Goal: Obtain resource: Download file/media

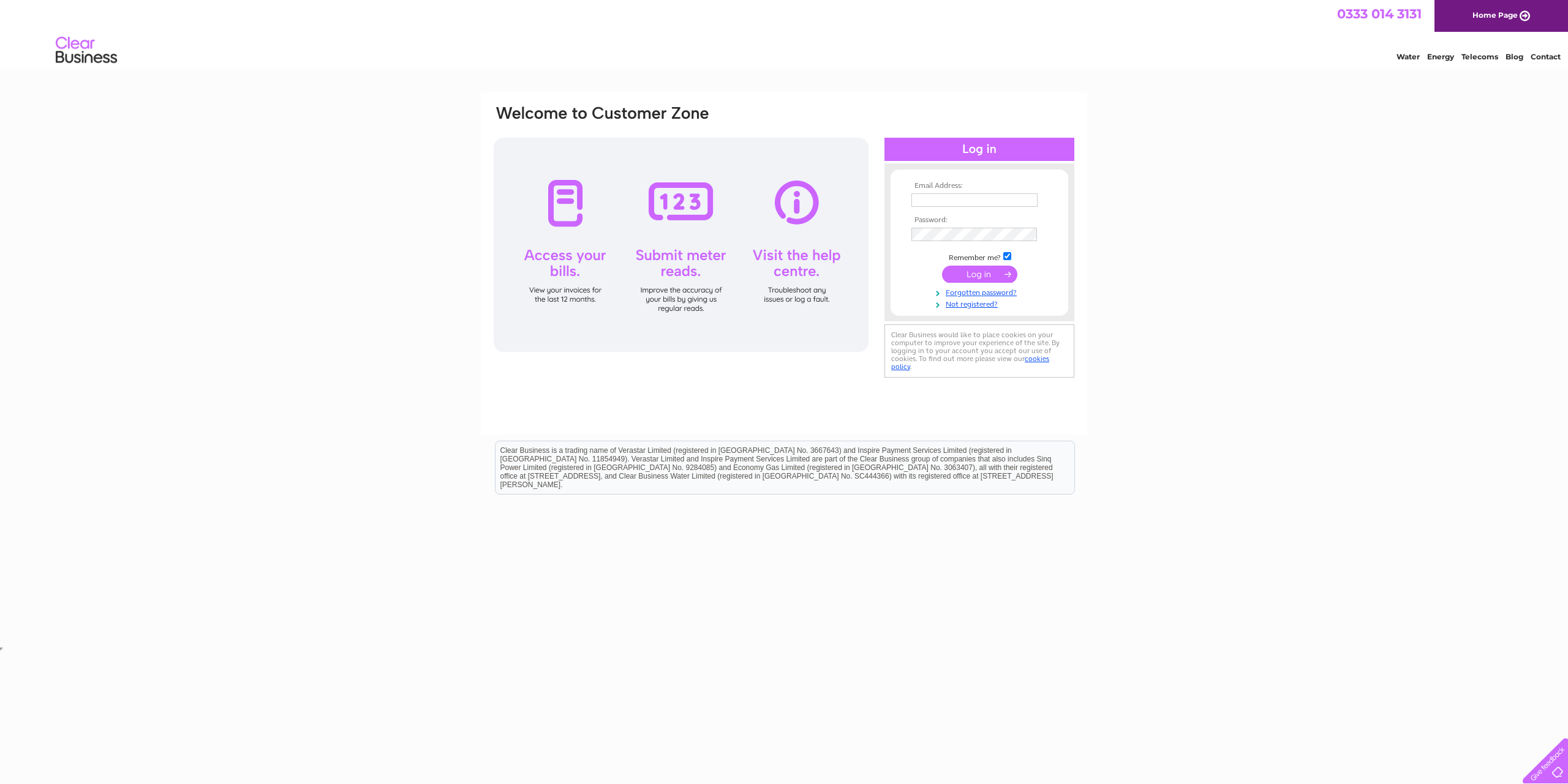
click at [942, 190] on th "Email Address:" at bounding box center [979, 186] width 142 height 9
click at [933, 195] on input "text" at bounding box center [975, 200] width 126 height 14
click at [490, 646] on body "Email Address: Password:" at bounding box center [784, 326] width 1568 height 653
click at [924, 205] on input "text" at bounding box center [975, 200] width 126 height 14
type input "A"
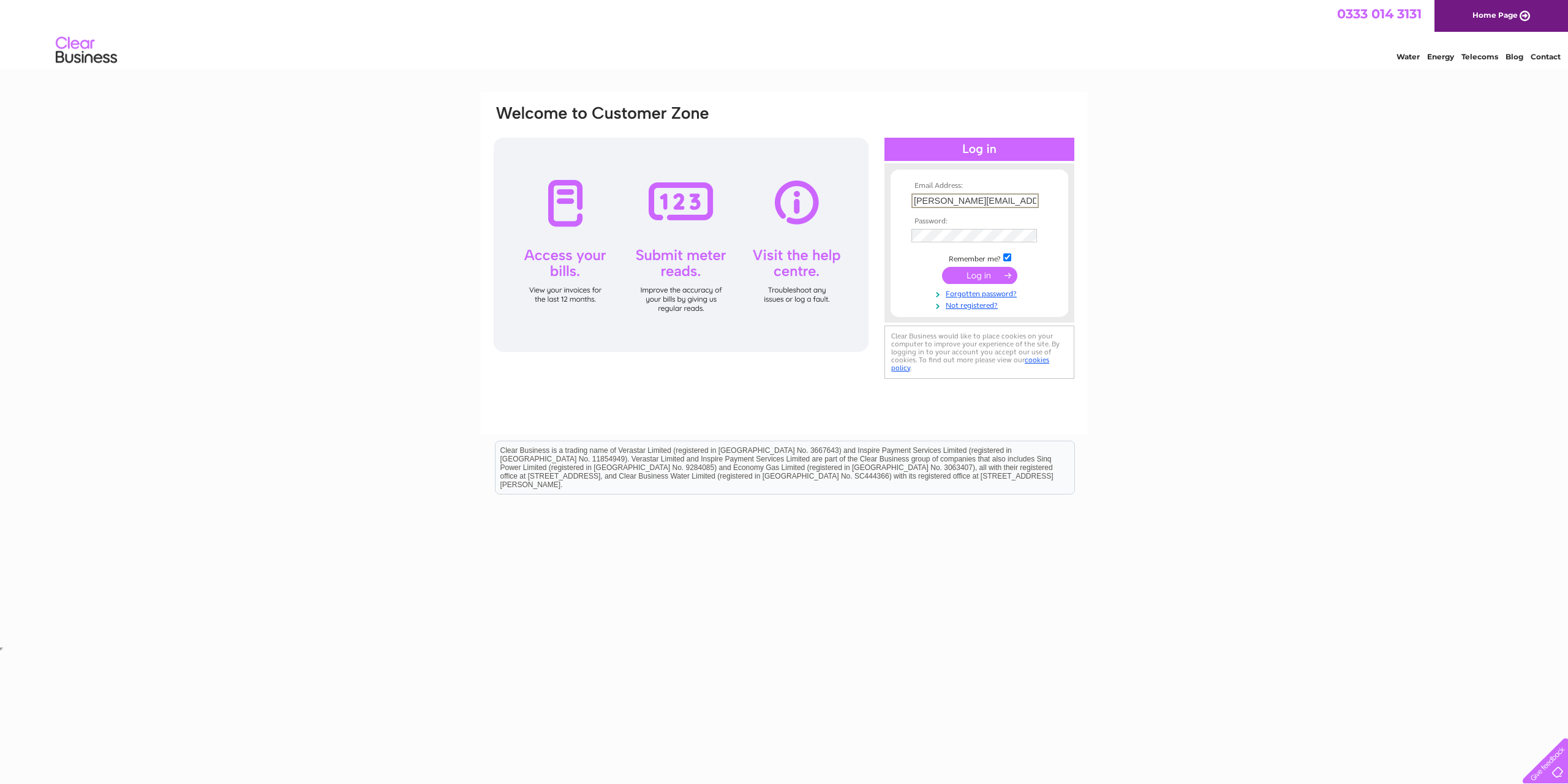
type input "andy@willowskitchens.co.uk"
click at [942, 268] on input "submit" at bounding box center [979, 276] width 75 height 17
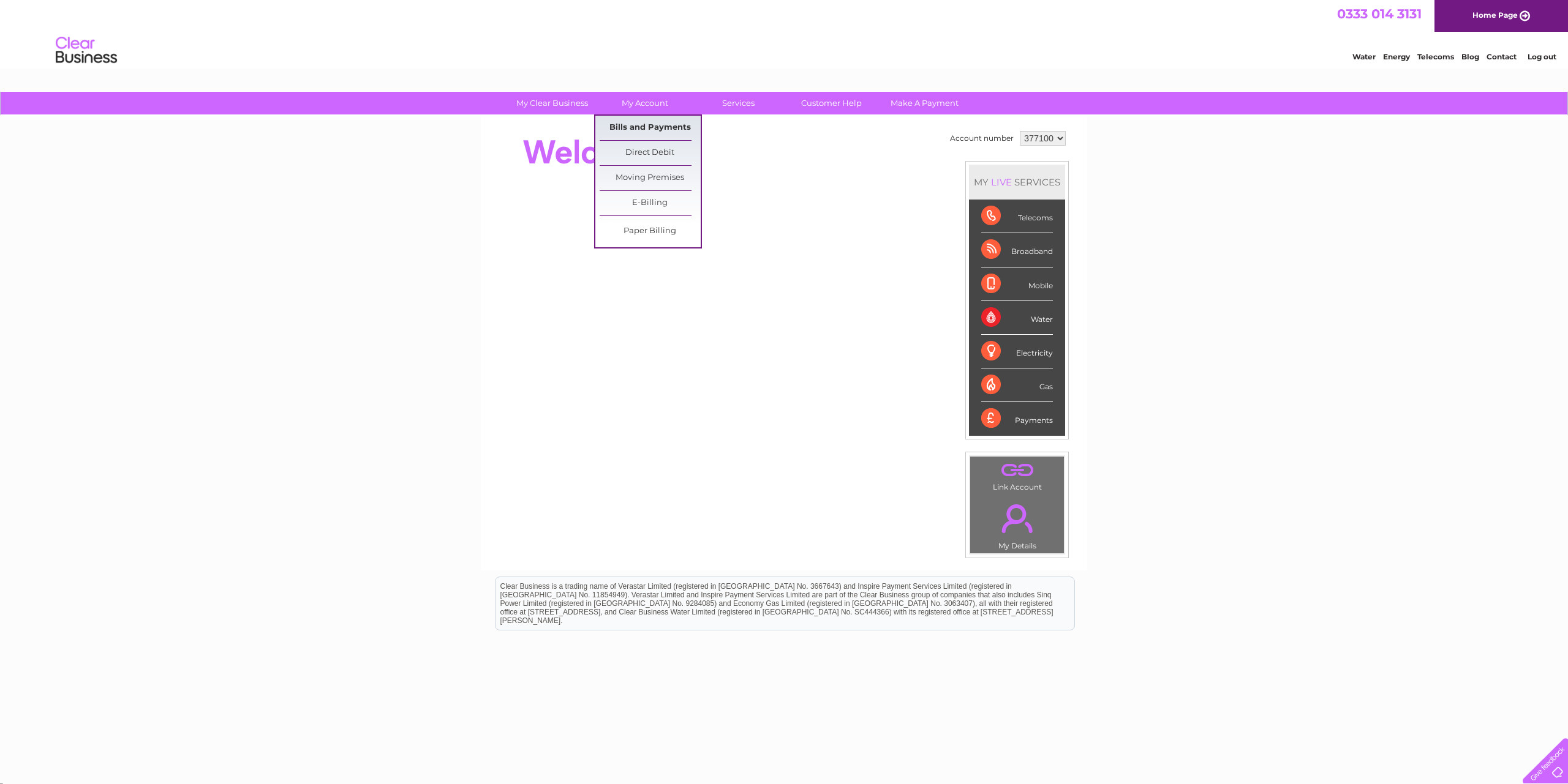
click at [663, 128] on link "Bills and Payments" at bounding box center [650, 128] width 101 height 24
click at [640, 129] on link "Bills and Payments" at bounding box center [650, 128] width 101 height 24
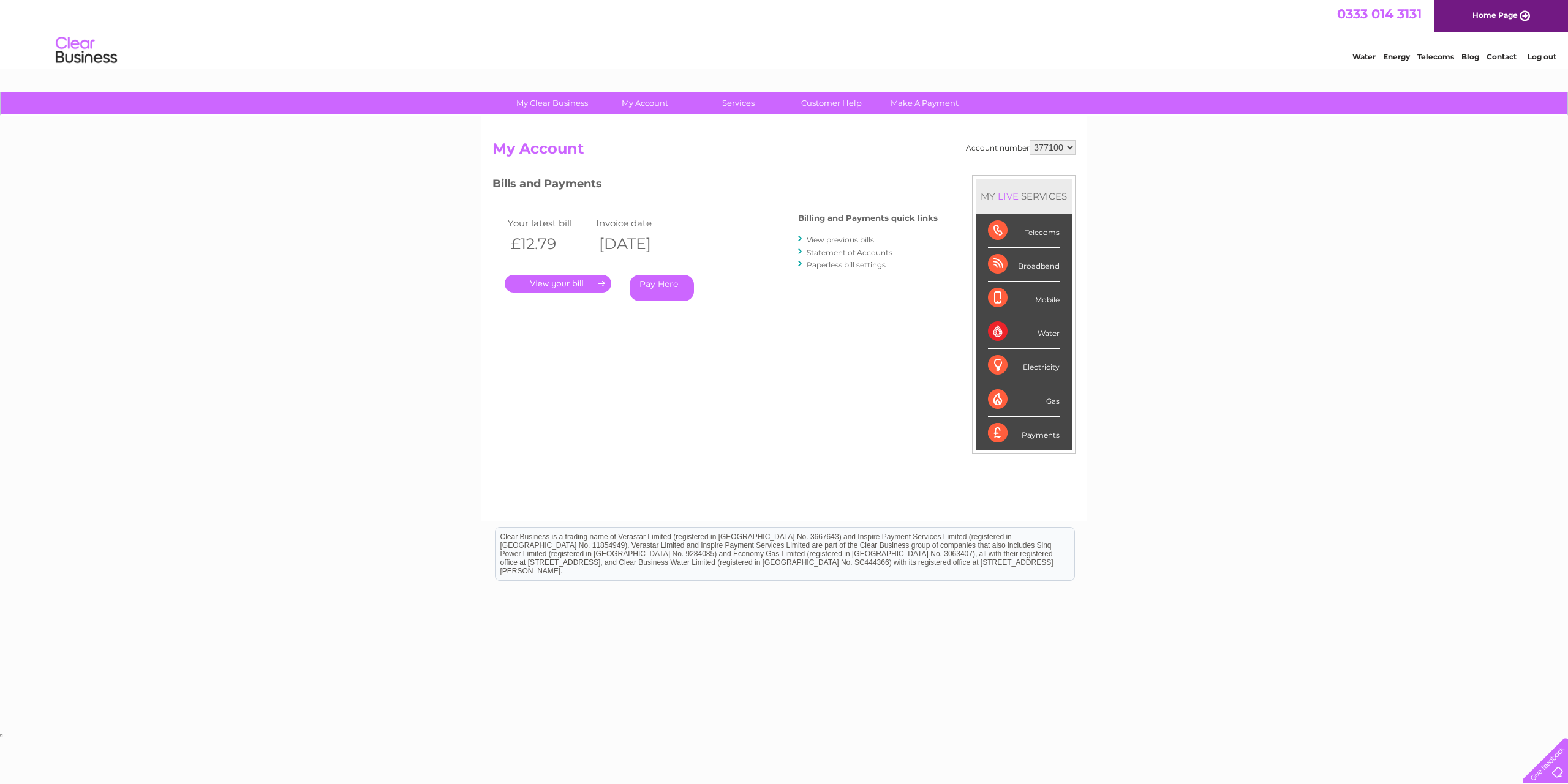
click at [565, 284] on link "." at bounding box center [558, 284] width 107 height 18
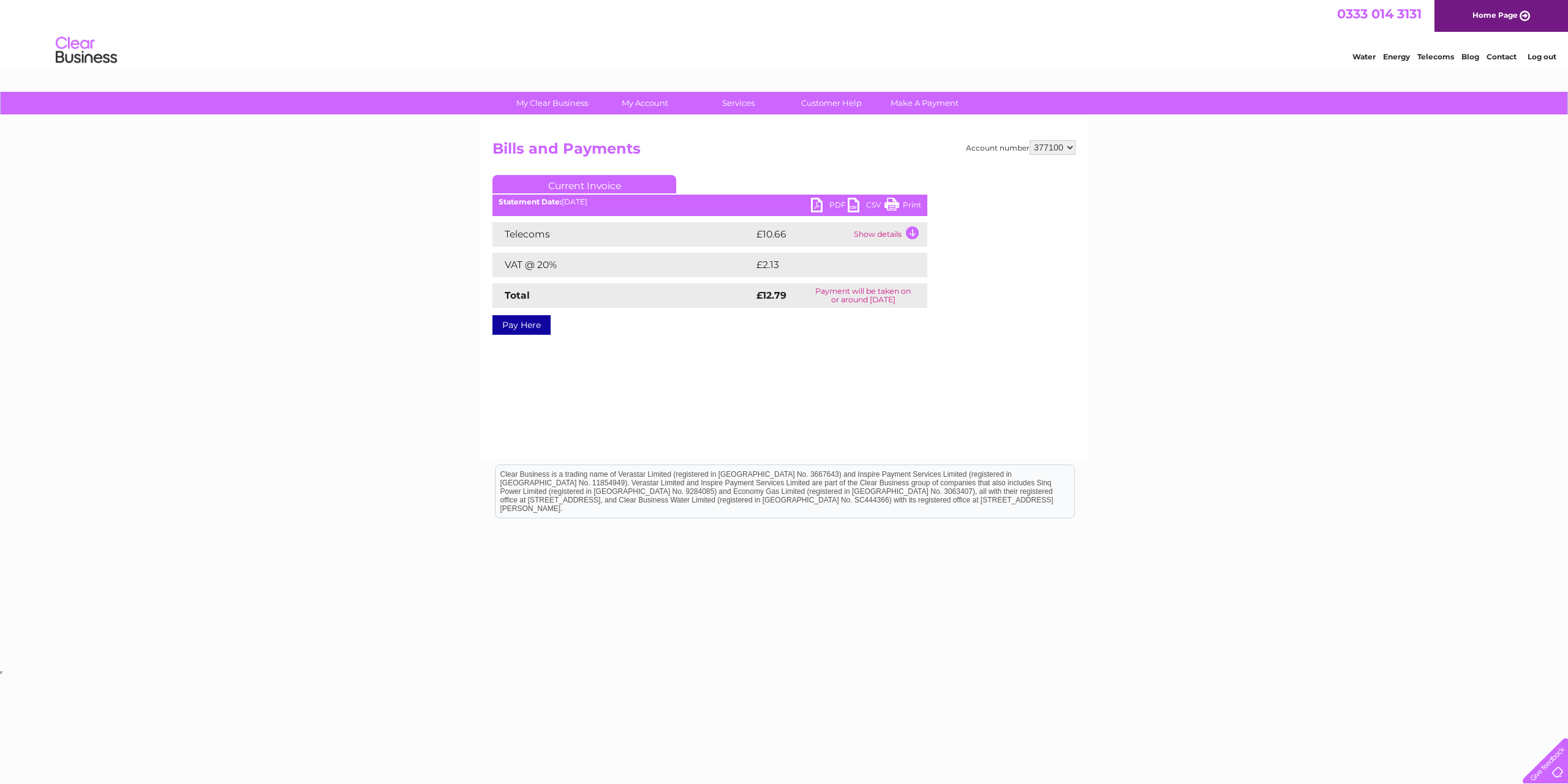
click at [820, 200] on link "PDF" at bounding box center [829, 206] width 36 height 18
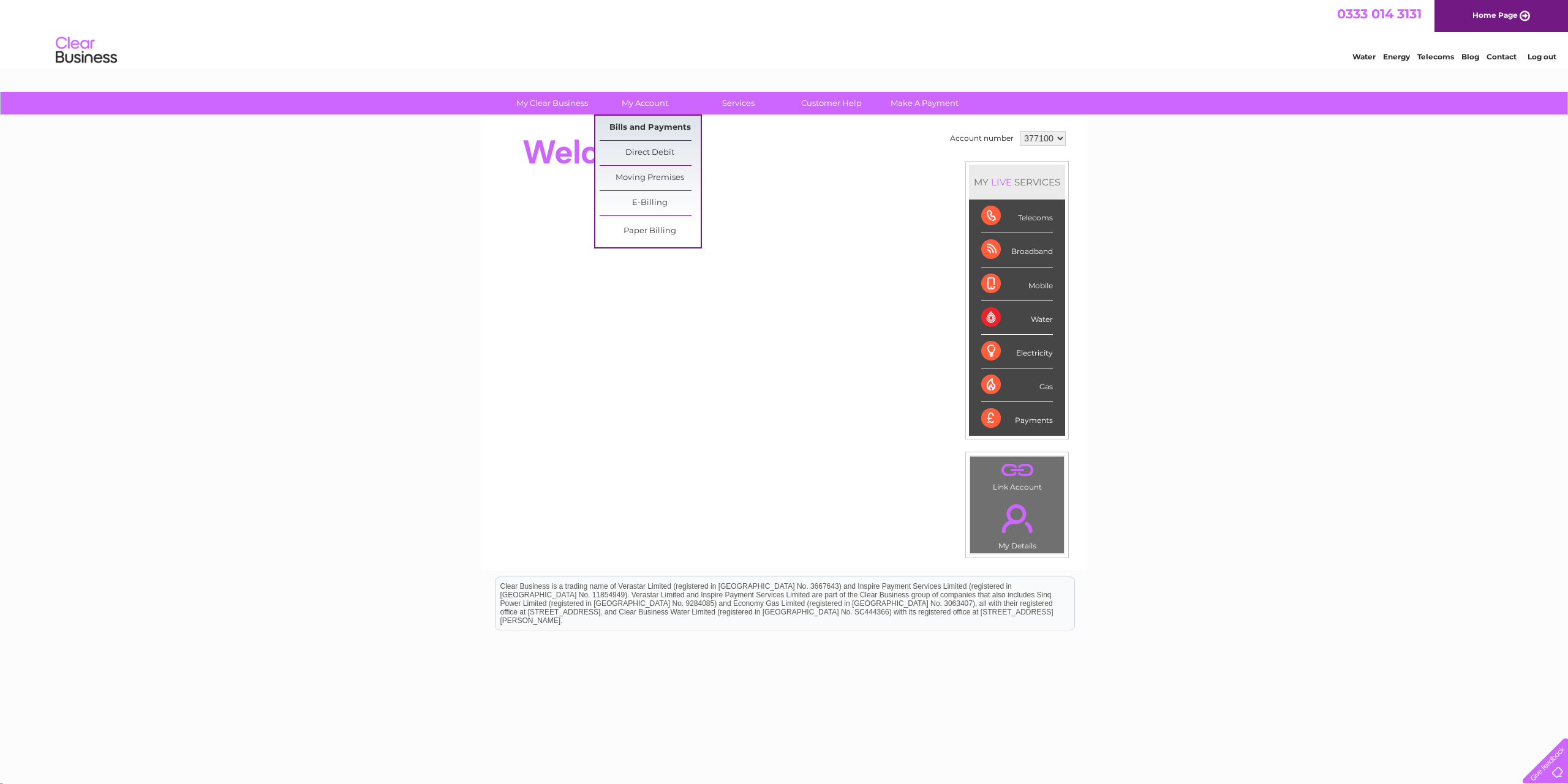
click at [647, 122] on link "Bills and Payments" at bounding box center [650, 128] width 101 height 24
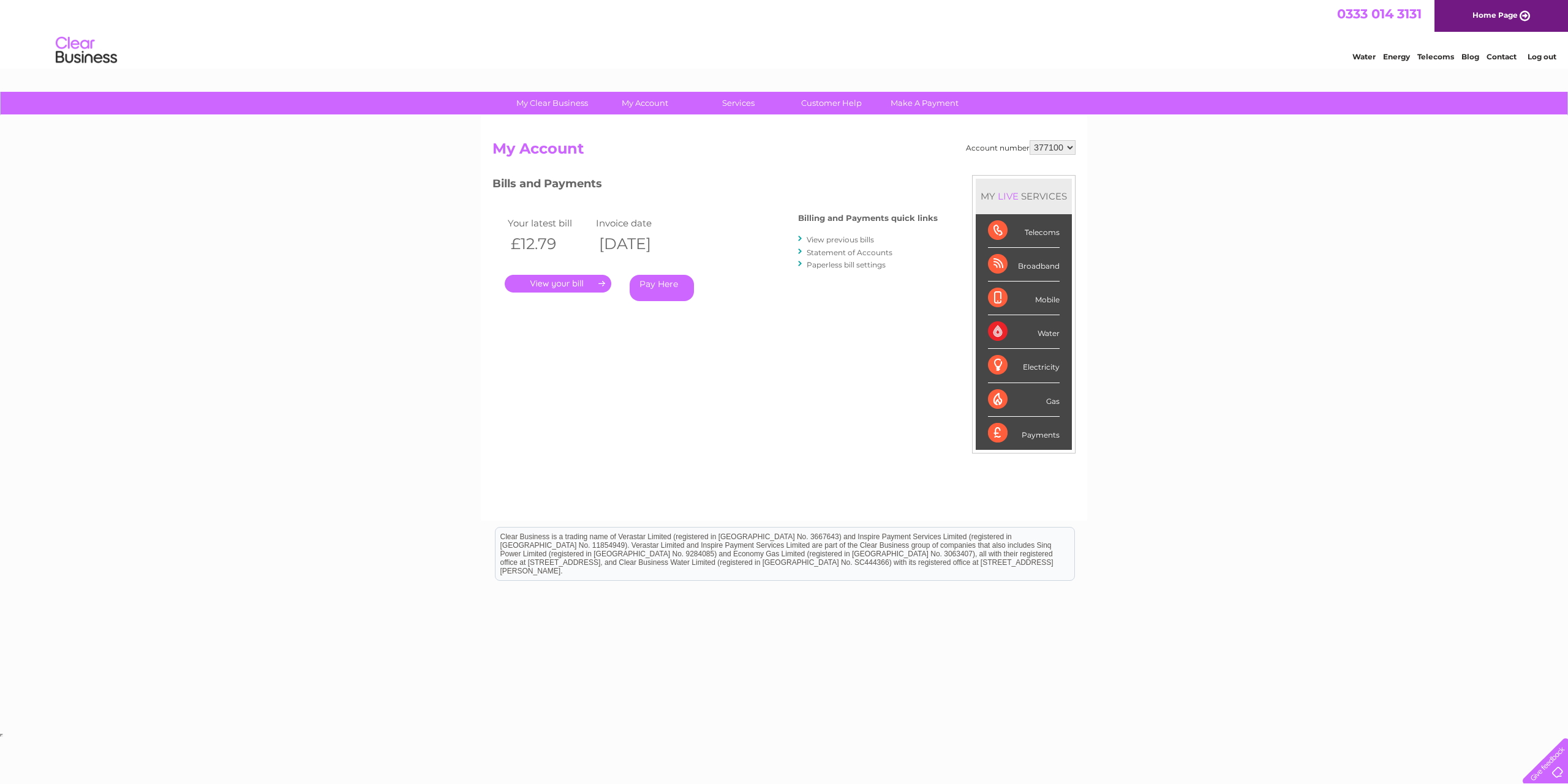
click at [857, 242] on link "View previous bills" at bounding box center [839, 239] width 67 height 9
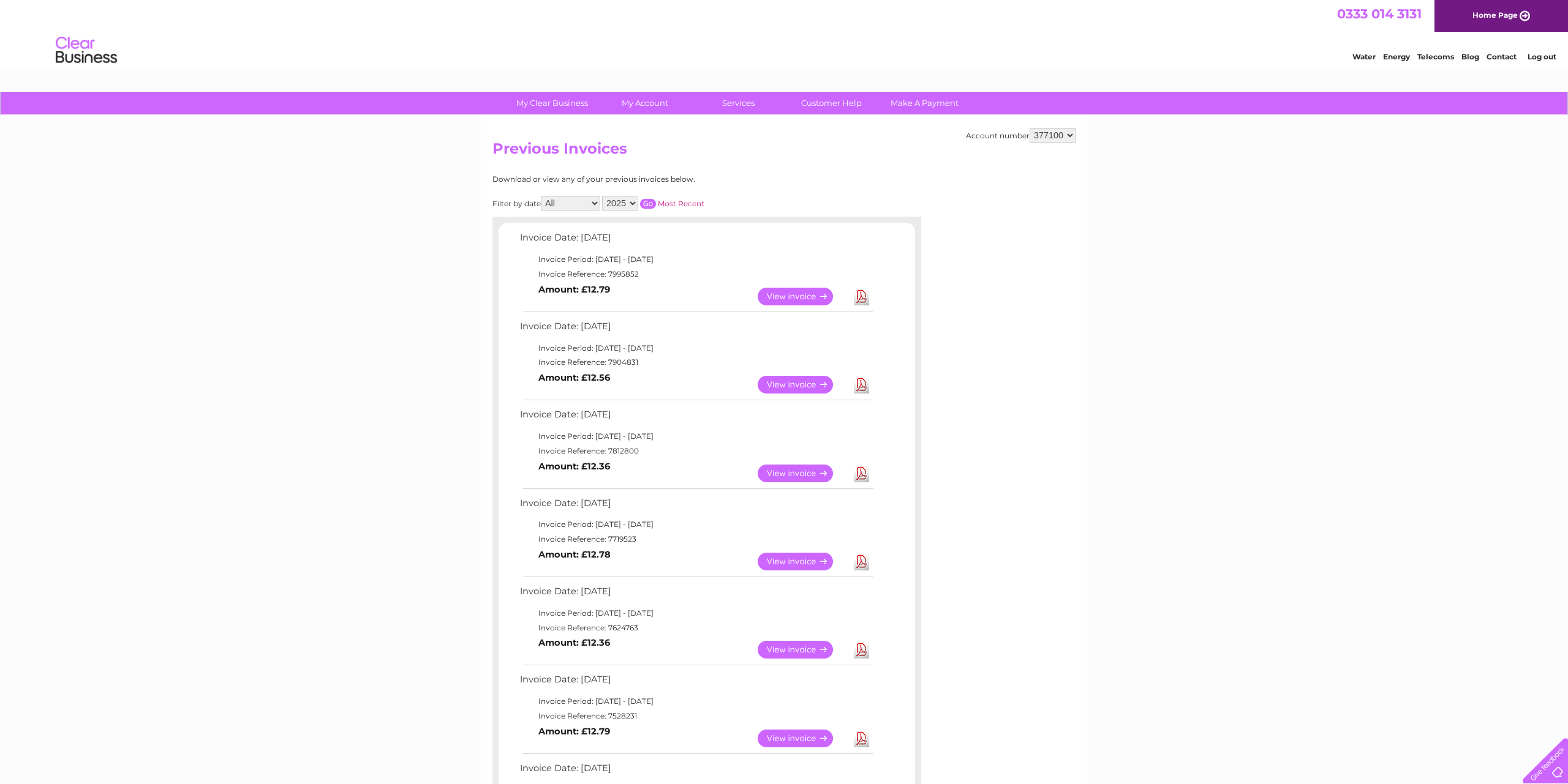
click at [801, 390] on link "View" at bounding box center [802, 385] width 90 height 18
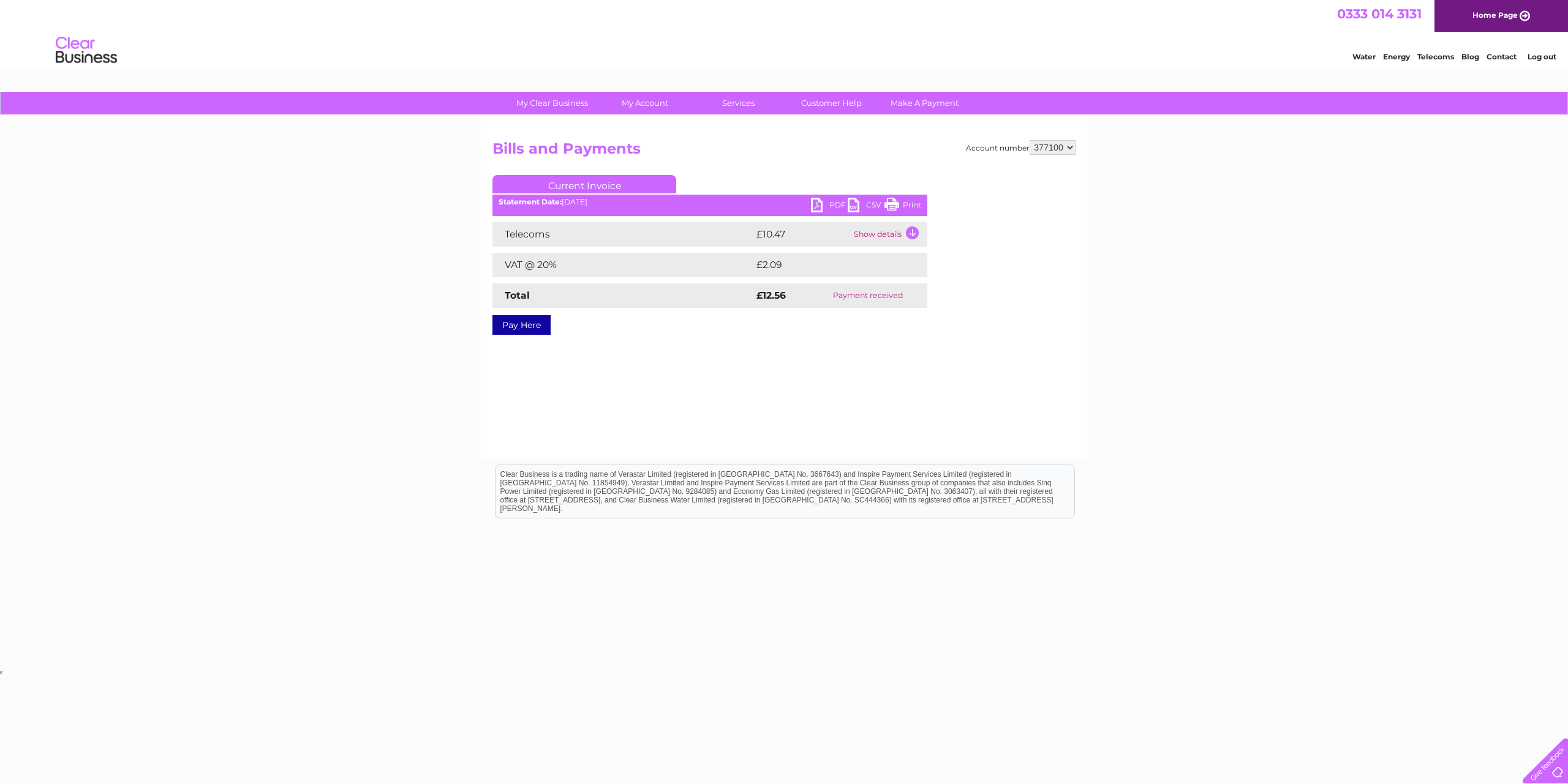
click at [806, 200] on div "Statement Date: [DATE]" at bounding box center [709, 201] width 435 height 9
click at [815, 204] on link "PDF" at bounding box center [829, 206] width 36 height 18
